Goal: Task Accomplishment & Management: Complete application form

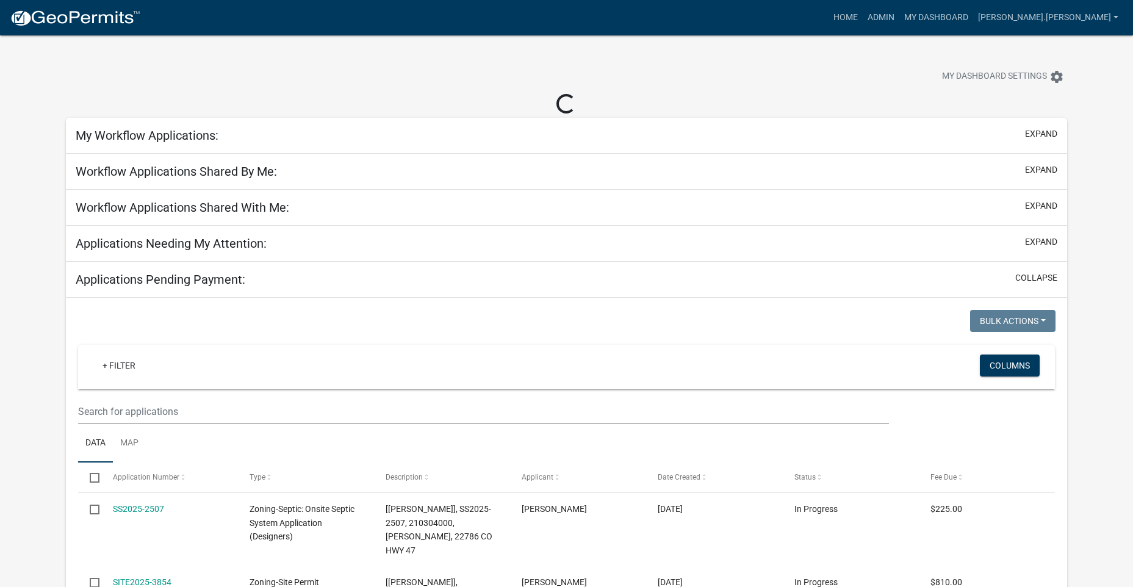
select select "3: 100"
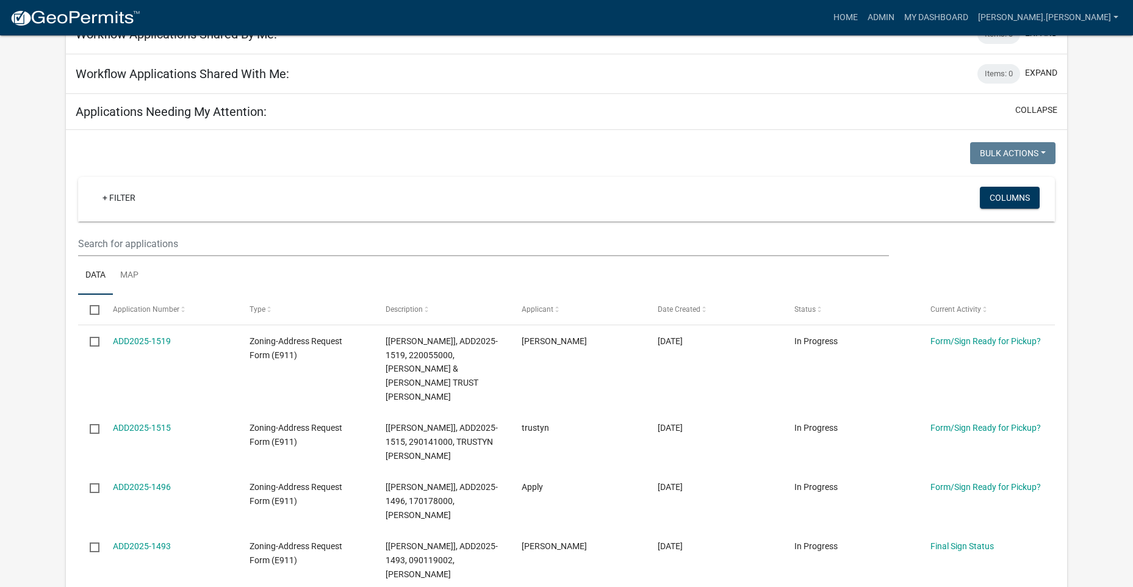
scroll to position [122, 0]
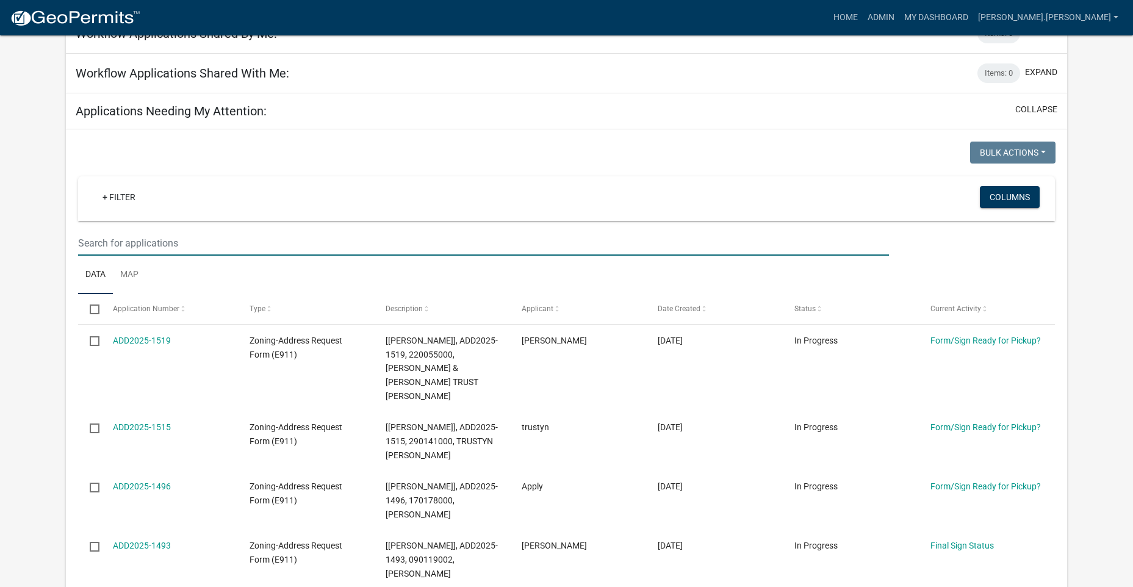
drag, startPoint x: 215, startPoint y: 242, endPoint x: 242, endPoint y: 250, distance: 27.4
click at [215, 242] on input "text" at bounding box center [483, 243] width 811 height 25
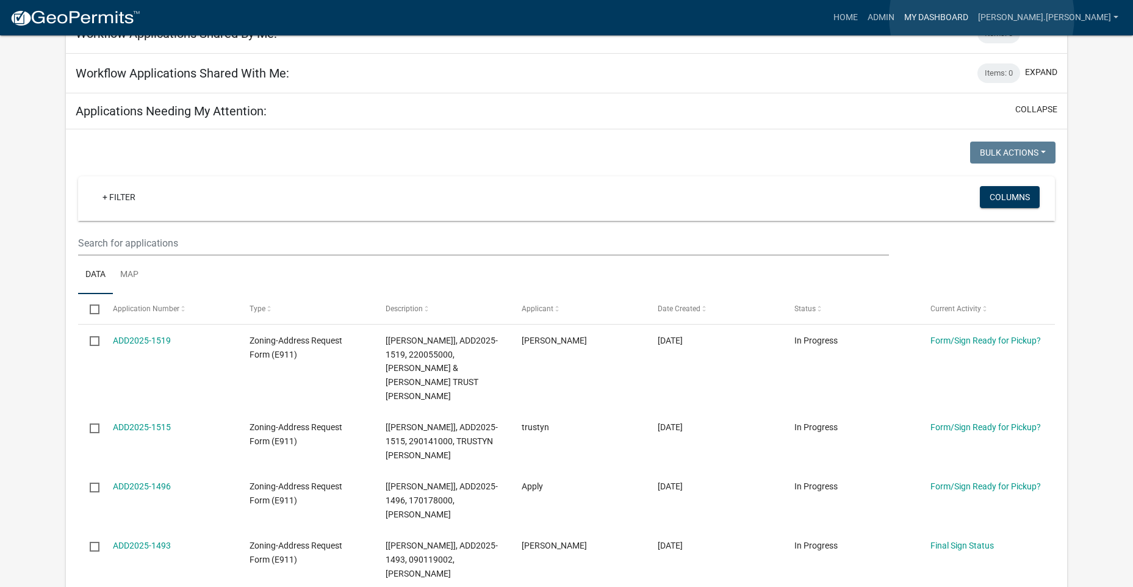
click at [973, 17] on link "My Dashboard" at bounding box center [937, 17] width 74 height 23
click at [900, 15] on link "Admin" at bounding box center [881, 17] width 37 height 23
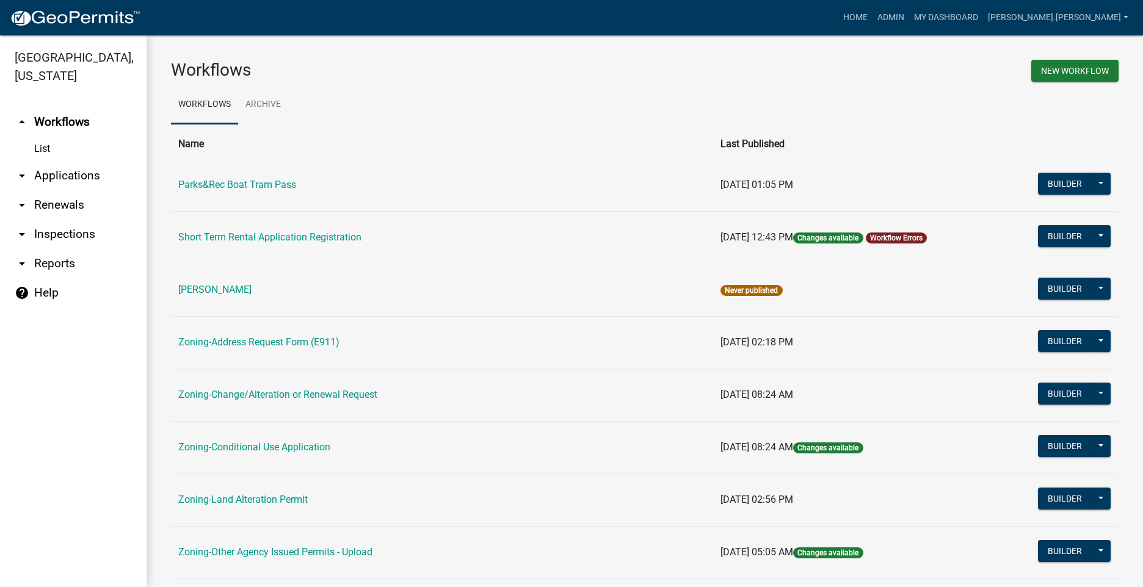
click at [45, 172] on link "arrow_drop_down Applications" at bounding box center [73, 175] width 146 height 29
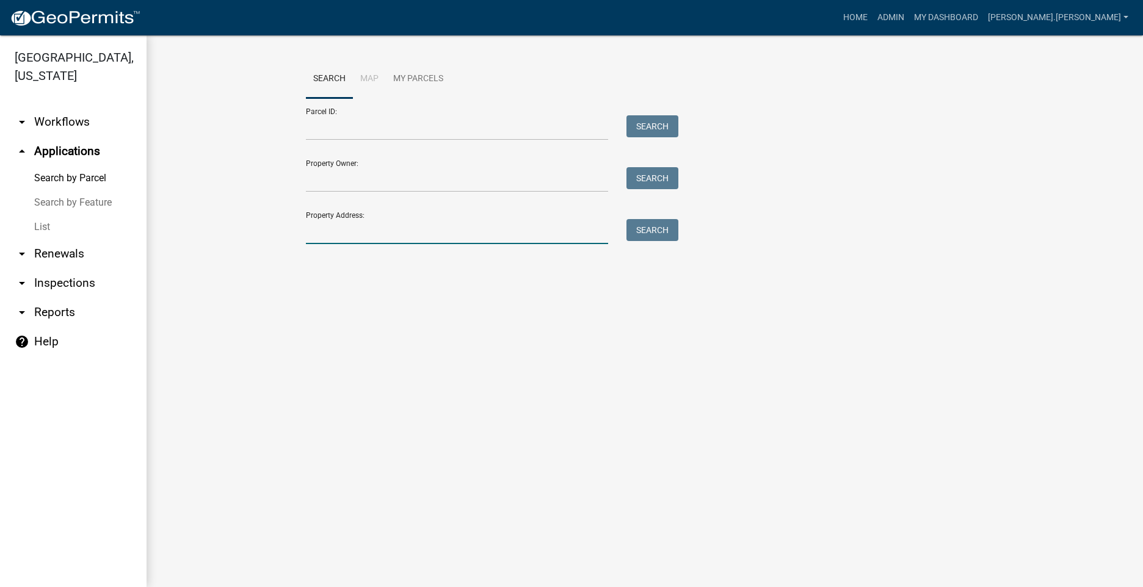
click at [339, 234] on input "Property Address:" at bounding box center [457, 231] width 302 height 25
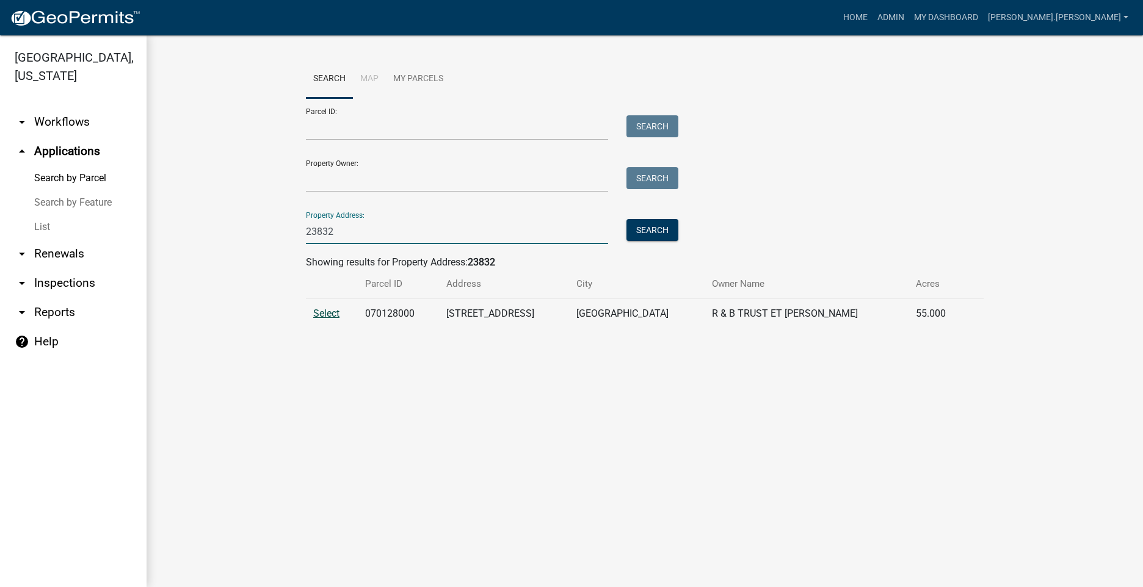
type input "23832"
click at [319, 312] on span "Select" at bounding box center [326, 314] width 26 height 12
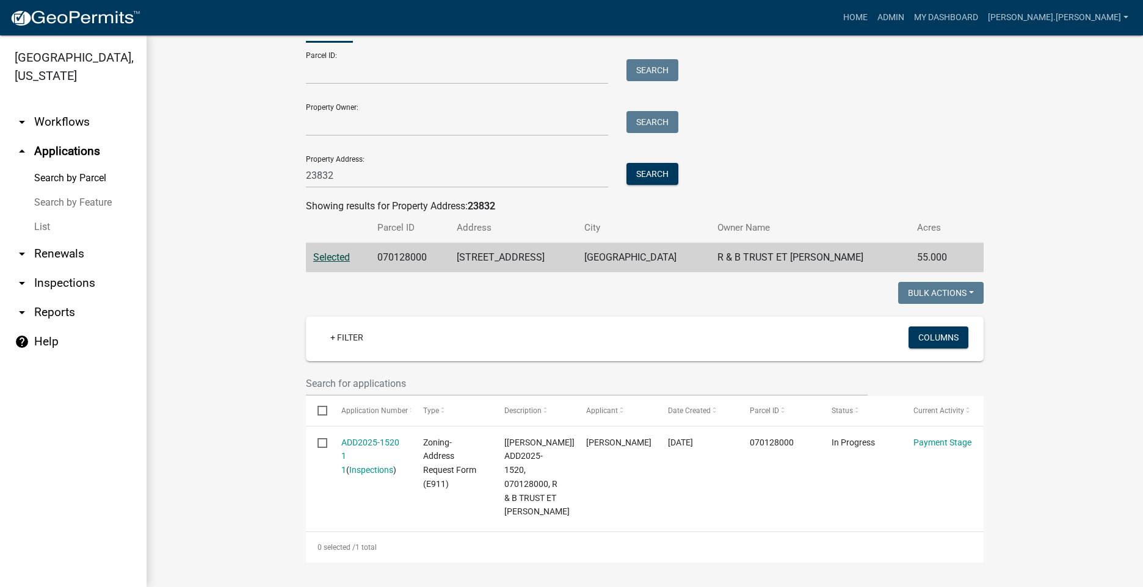
scroll to position [84, 0]
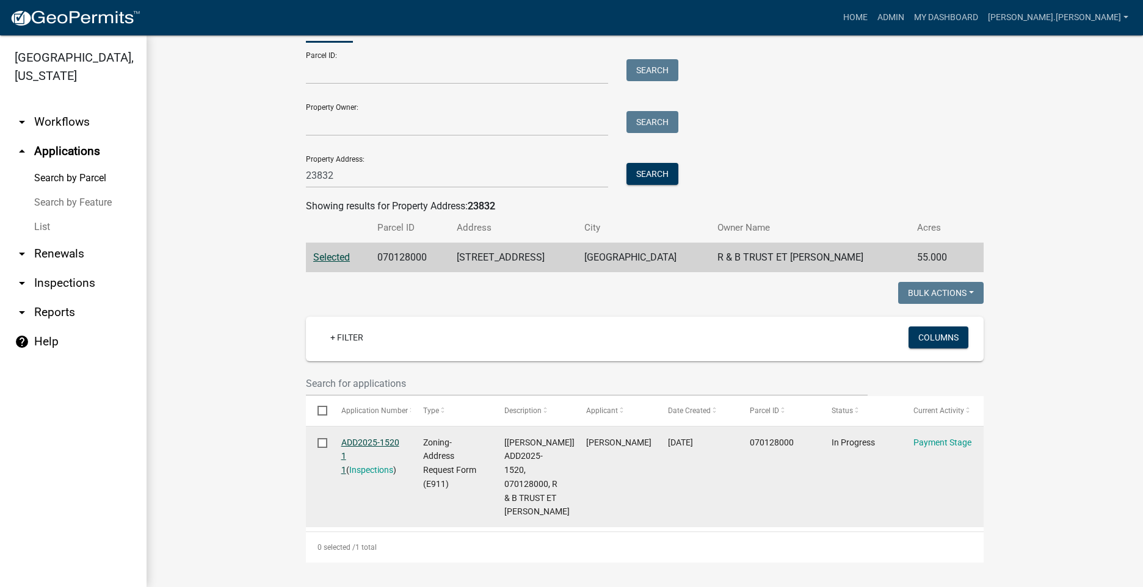
click at [370, 438] on link "ADD2025-1520 1 1" at bounding box center [370, 457] width 58 height 38
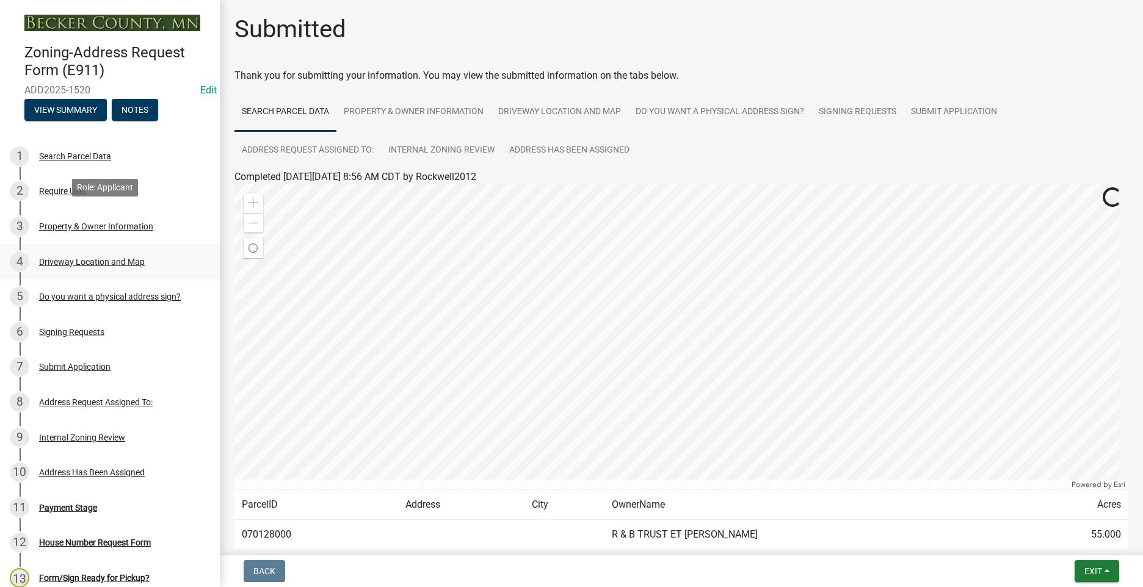
scroll to position [61, 0]
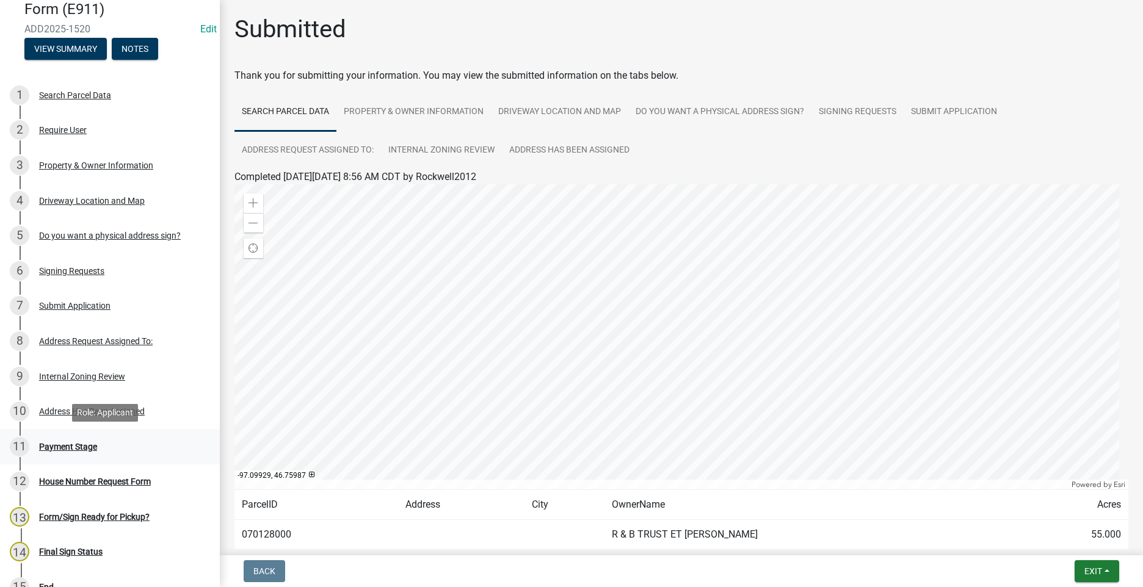
click at [56, 449] on div "Payment Stage" at bounding box center [68, 446] width 58 height 9
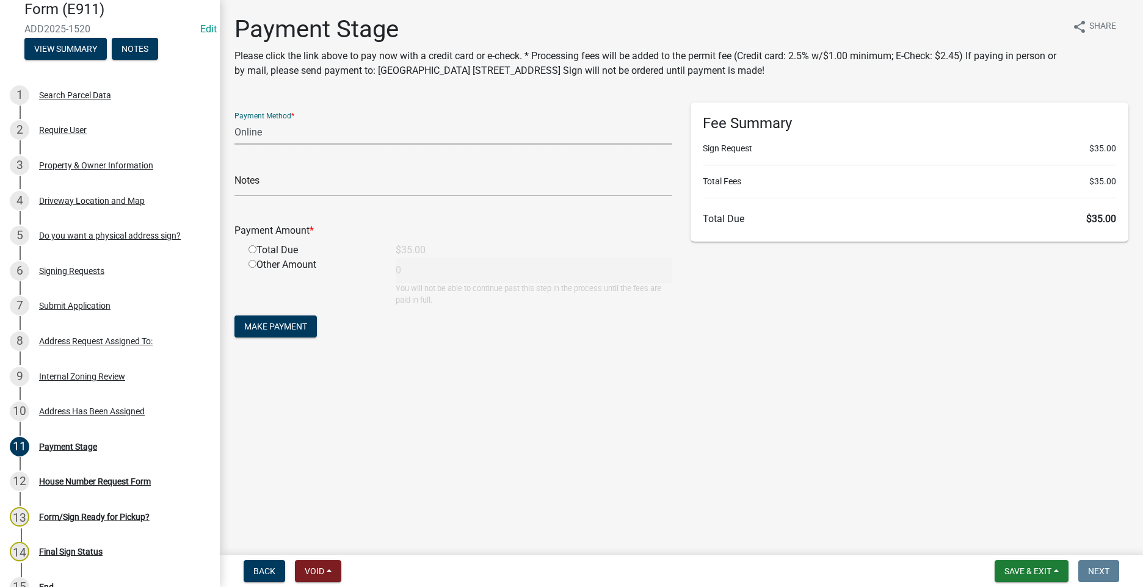
click at [356, 138] on select "Credit Card POS Check Cash Online" at bounding box center [453, 132] width 438 height 25
click at [313, 129] on select "Credit Card POS Check Cash Online" at bounding box center [453, 132] width 438 height 25
click at [234, 120] on select "Credit Card POS Check Cash Online" at bounding box center [453, 132] width 438 height 25
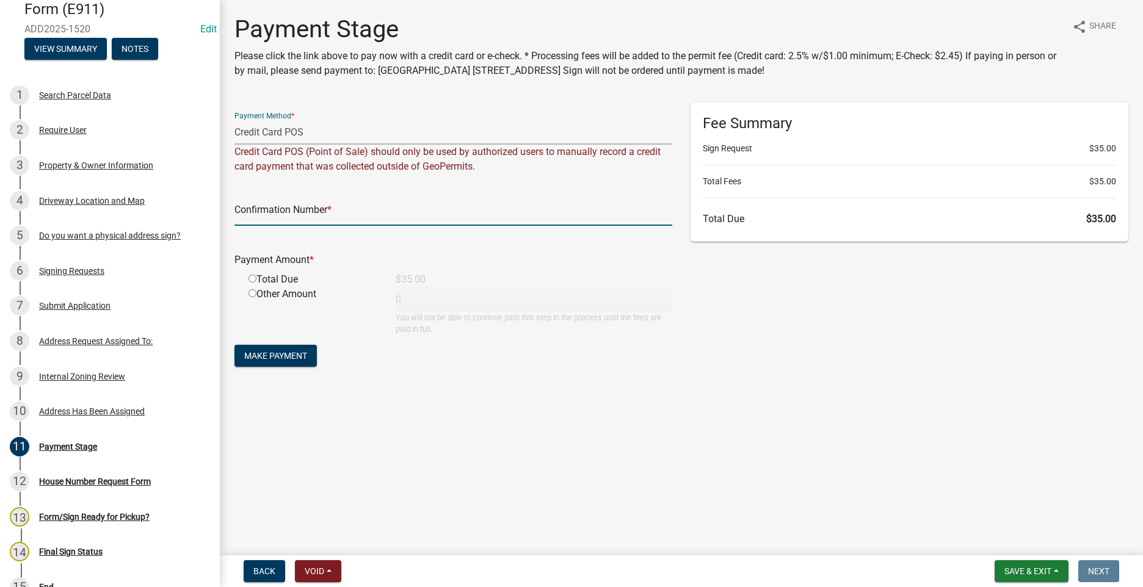
click at [314, 215] on input "text" at bounding box center [453, 213] width 438 height 25
click at [328, 209] on input "text" at bounding box center [453, 213] width 438 height 25
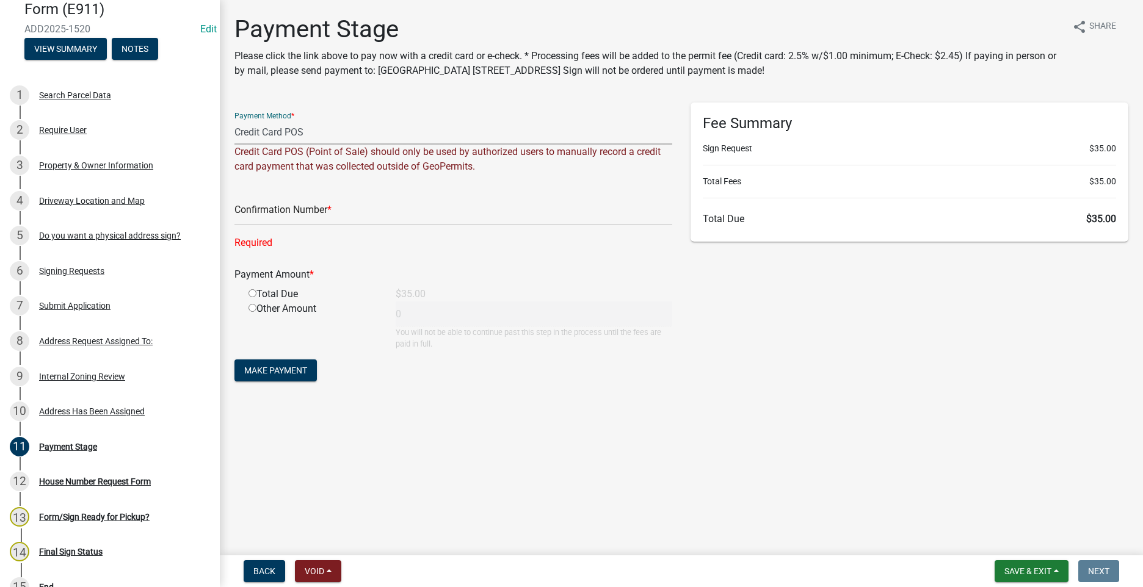
click at [412, 131] on select "Credit Card POS Check Cash Online" at bounding box center [453, 132] width 438 height 25
click at [234, 120] on select "Credit Card POS Check Cash Online" at bounding box center [453, 132] width 438 height 25
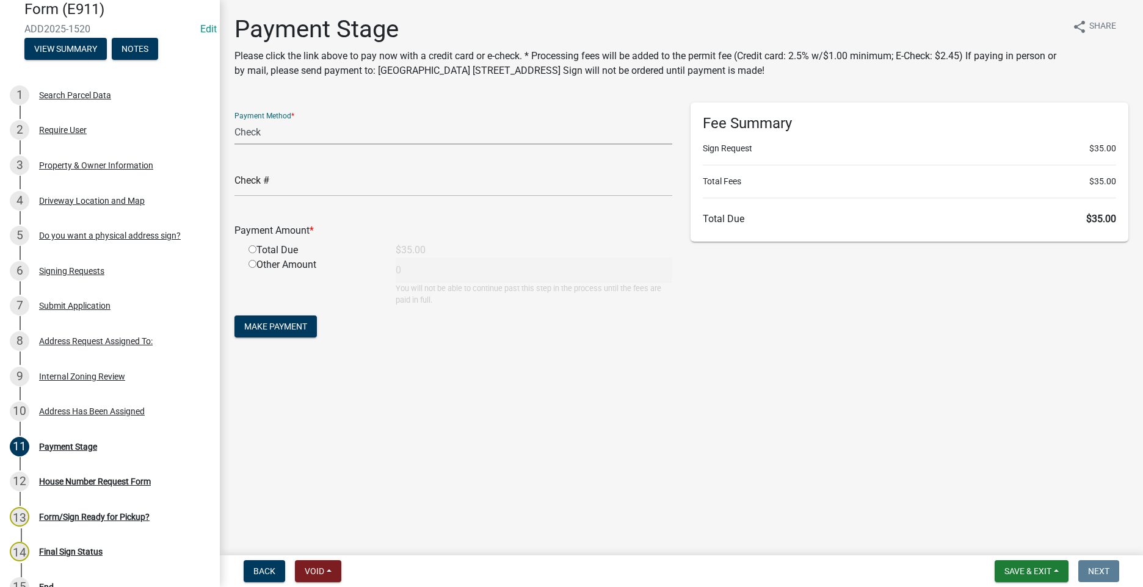
click at [295, 123] on select "Credit Card POS Check Cash Online" at bounding box center [453, 132] width 438 height 25
select select "0: 2"
click at [234, 120] on select "Credit Card POS Check Cash Online" at bounding box center [453, 132] width 438 height 25
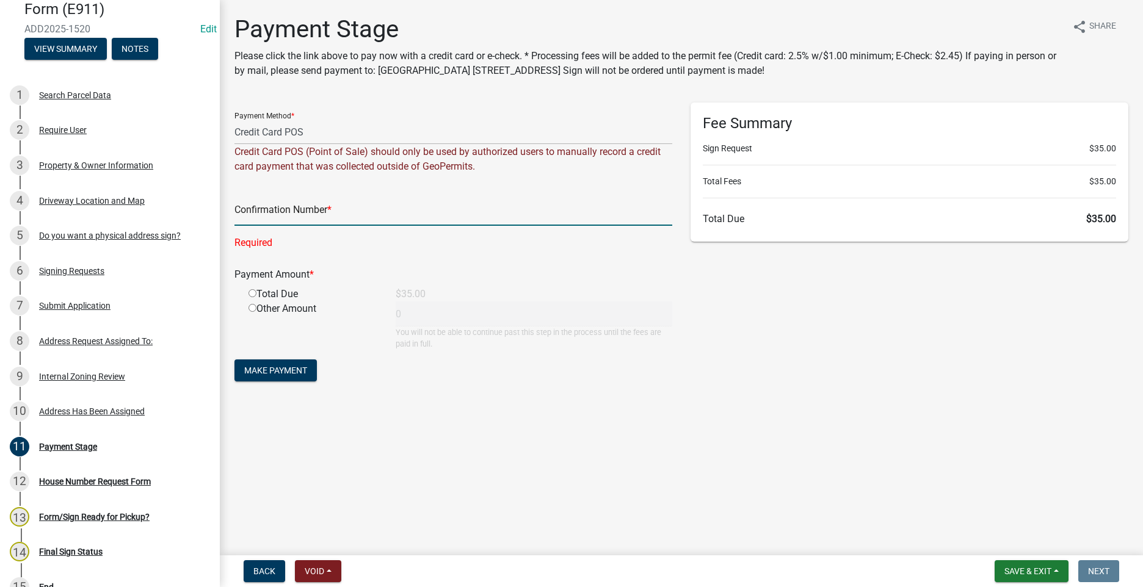
click at [356, 210] on input "text" at bounding box center [453, 213] width 438 height 25
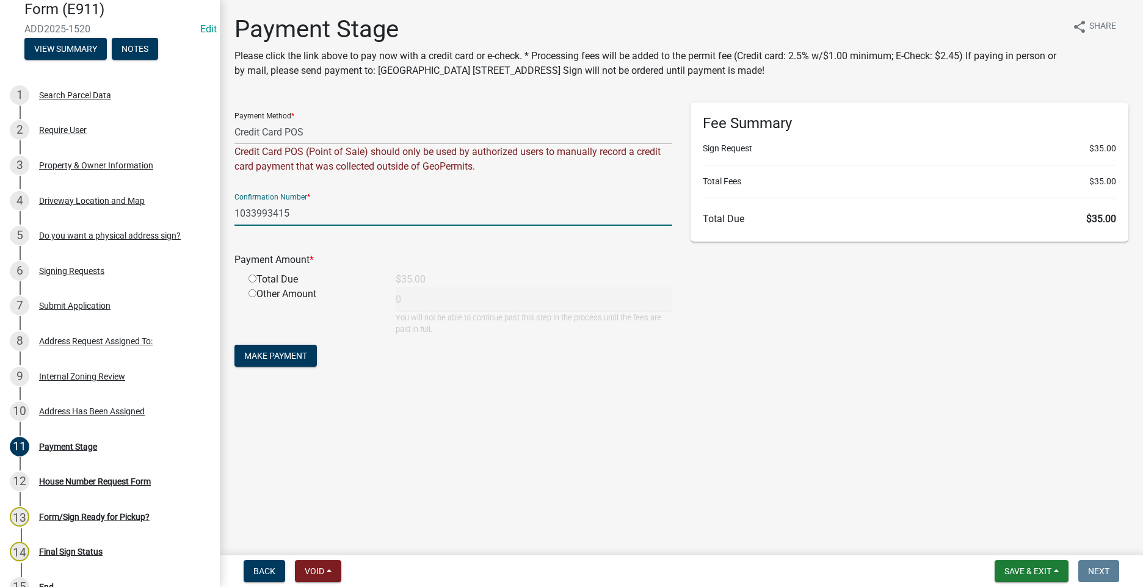
type input "1033993415"
click at [254, 276] on input "radio" at bounding box center [252, 279] width 8 height 8
radio input "true"
type input "35"
click at [302, 356] on span "Make Payment" at bounding box center [275, 356] width 63 height 10
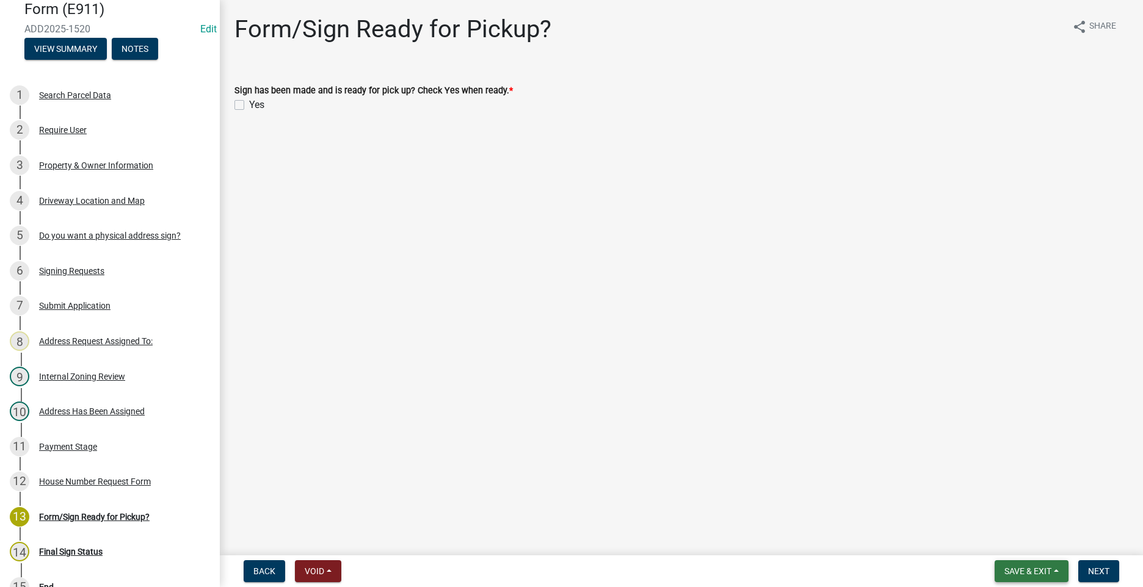
click at [1037, 572] on span "Save & Exit" at bounding box center [1027, 571] width 47 height 10
click at [1020, 544] on button "Save & Exit" at bounding box center [1019, 539] width 98 height 29
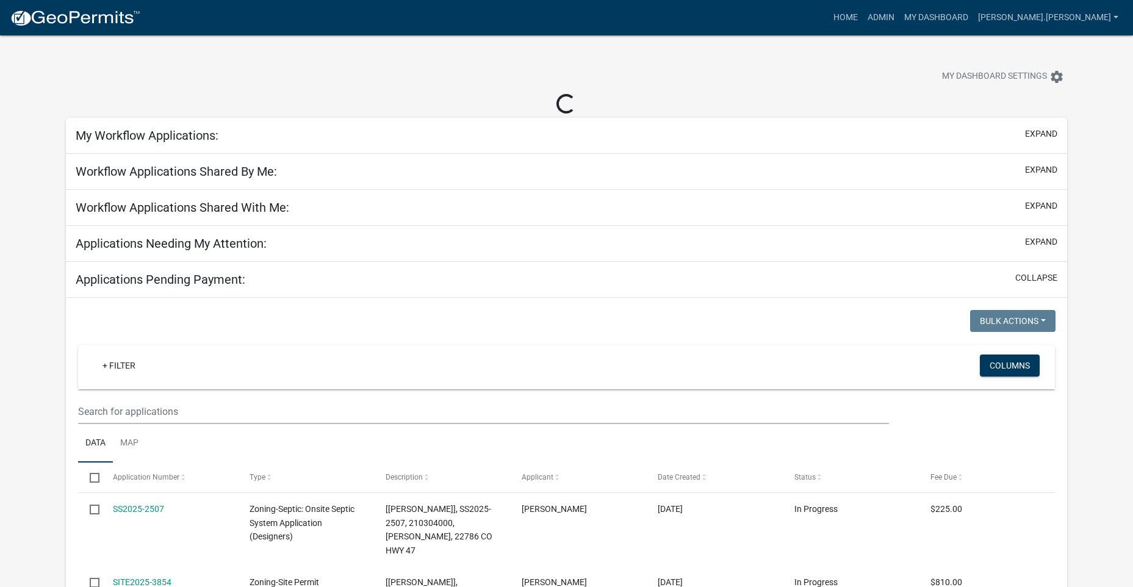
select select "3: 100"
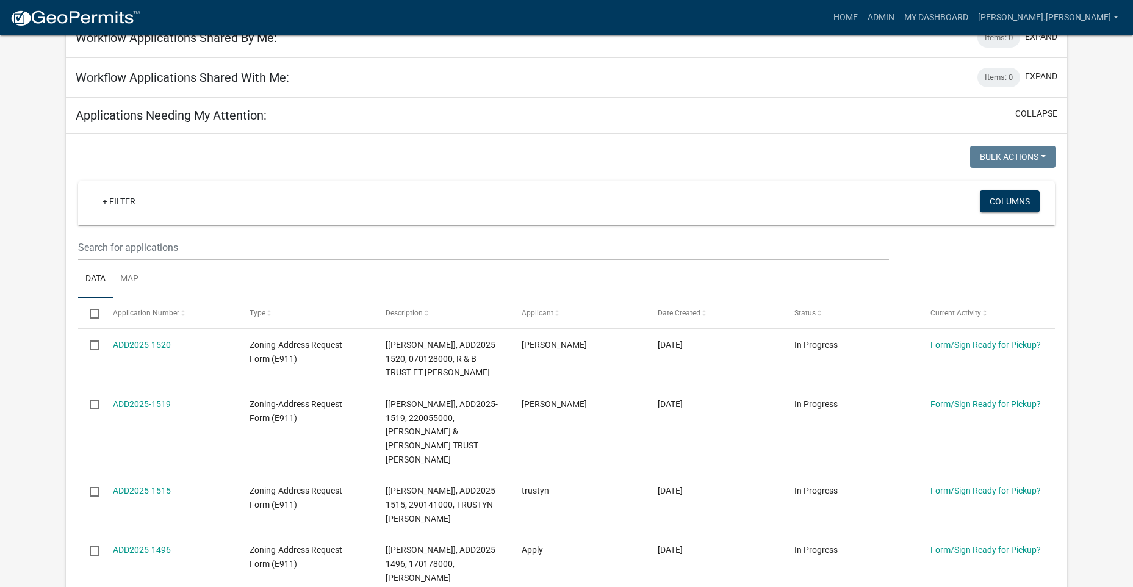
scroll to position [122, 0]
